Goal: Find specific page/section: Find specific page/section

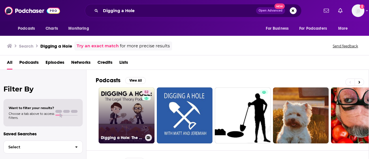
click at [124, 101] on link "52 Digging a Hole: The Legal Theory Podcast" at bounding box center [127, 115] width 56 height 56
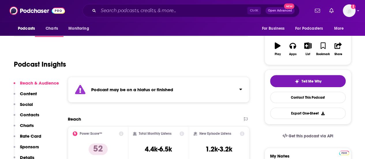
scroll to position [103, 0]
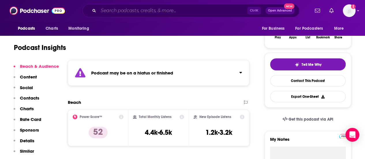
click at [151, 12] on input "Search podcasts, credits, & more..." at bounding box center [172, 10] width 149 height 9
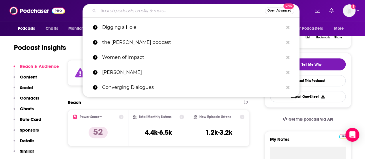
paste input "[PERSON_NAME]' Show"
type input "[PERSON_NAME]' Show"
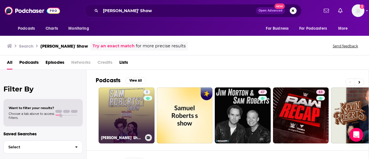
click at [127, 115] on link "3 [PERSON_NAME]' Show" at bounding box center [127, 115] width 56 height 56
